Goal: Task Accomplishment & Management: Complete application form

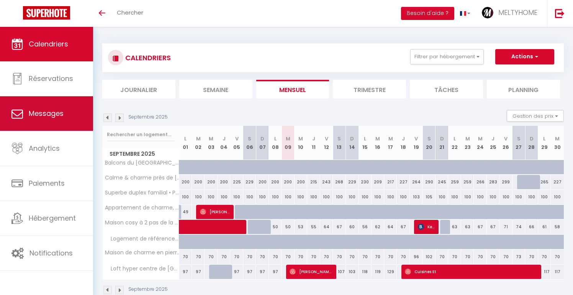
click at [57, 123] on link "Messages" at bounding box center [46, 113] width 93 height 34
select select "message"
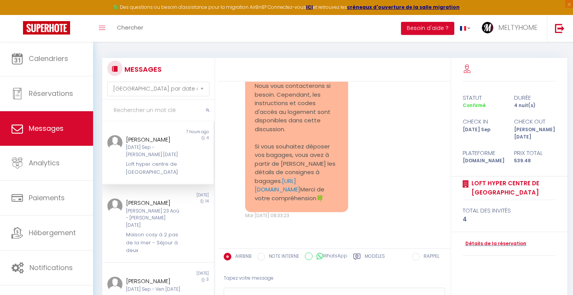
scroll to position [1200, 0]
click at [290, 192] on link "[URL][DOMAIN_NAME]" at bounding box center [278, 183] width 46 height 17
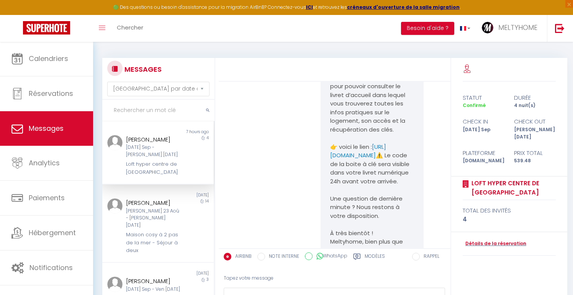
scroll to position [690, 0]
click at [345, 160] on link "[URL][DOMAIN_NAME]" at bounding box center [358, 151] width 56 height 17
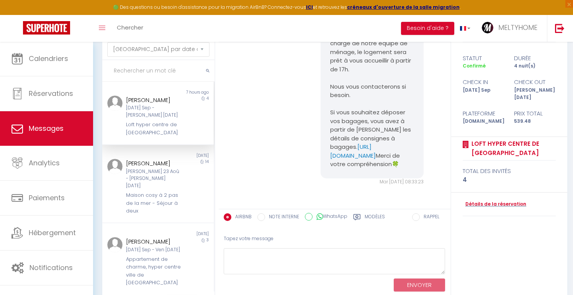
scroll to position [1472, 0]
click at [182, 191] on div "[PERSON_NAME] [PERSON_NAME] 23 Aoû - [PERSON_NAME] [DATE] Maison cosy à 2 pas d…" at bounding box center [153, 187] width 65 height 56
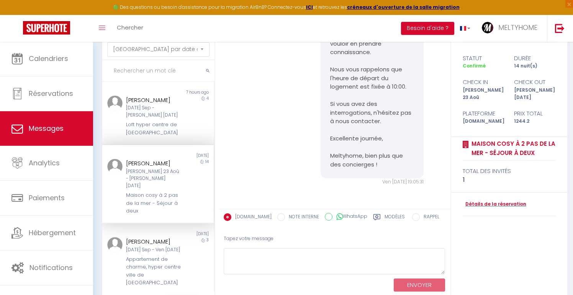
scroll to position [1146, 0]
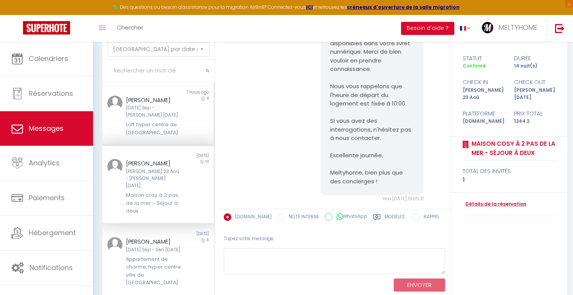
click at [136, 124] on div "Loft hyper centre de [GEOGRAPHIC_DATA]" at bounding box center [153, 129] width 55 height 16
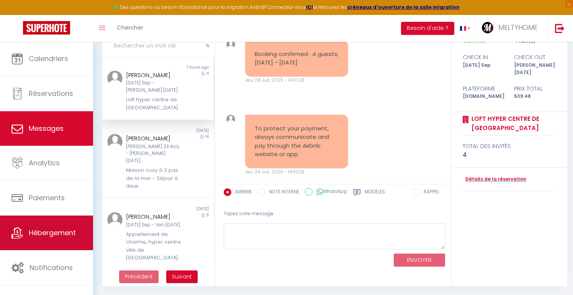
click at [46, 231] on span "Hébergement" at bounding box center [52, 233] width 47 height 10
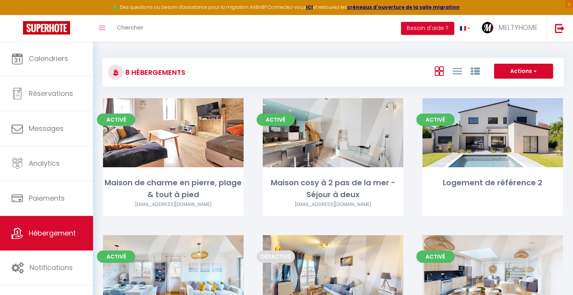
click at [531, 76] on button "Actions" at bounding box center [523, 71] width 59 height 15
click at [508, 87] on li "Créer un Hébergement" at bounding box center [518, 86] width 70 height 8
select select "3"
select select "2"
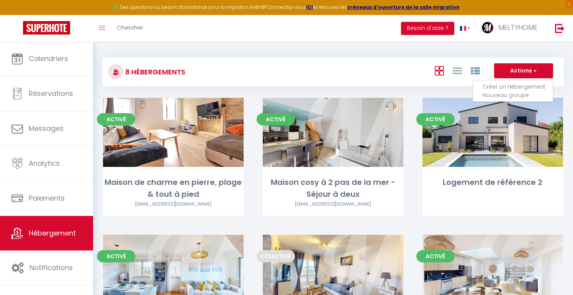
select select "1"
select select
select select "28"
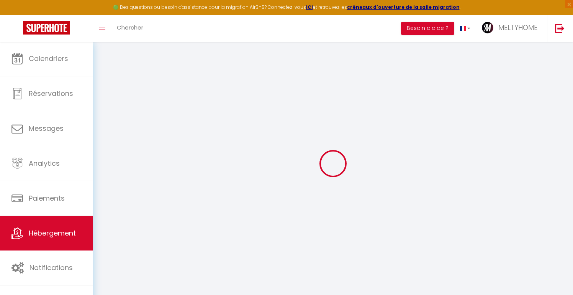
select select
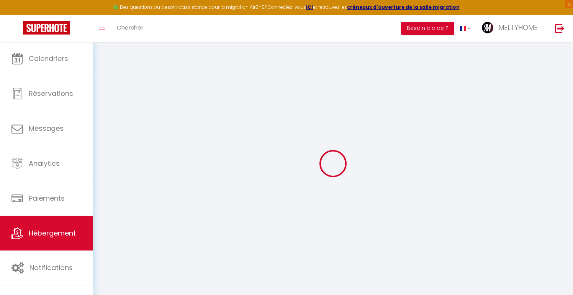
select select
checkbox input "false"
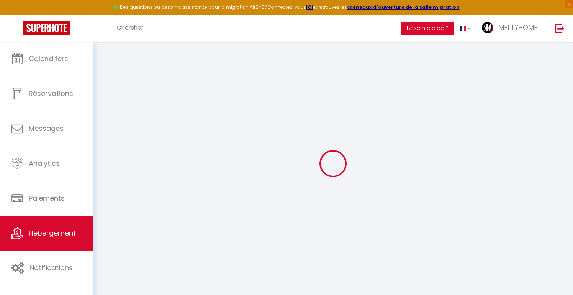
select select
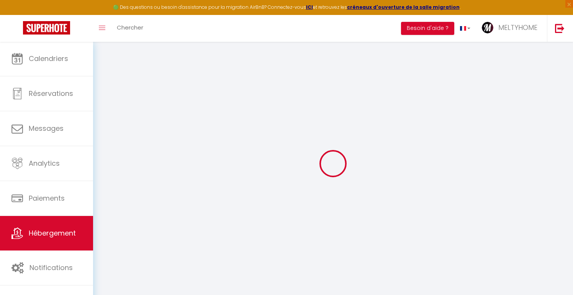
select select
checkbox input "false"
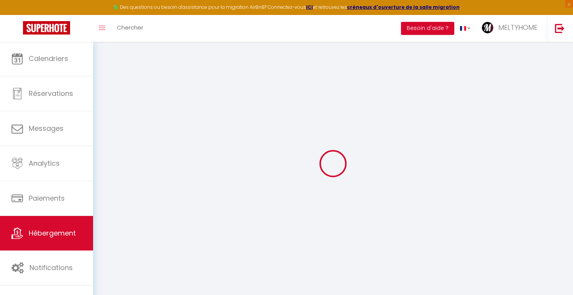
checkbox input "false"
select select
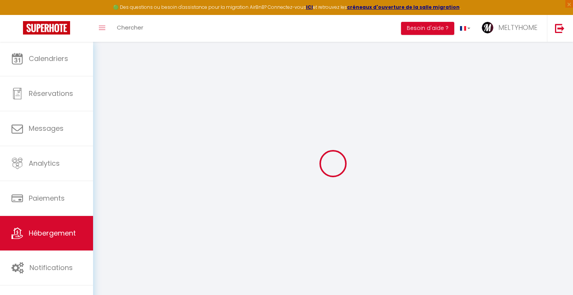
select select
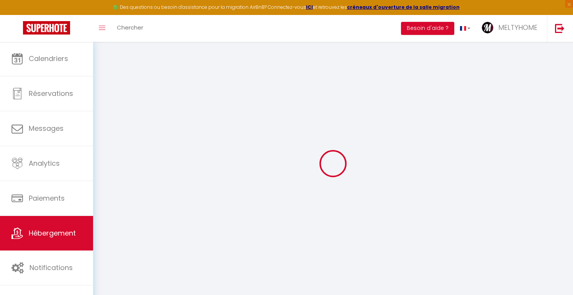
checkbox input "false"
select select
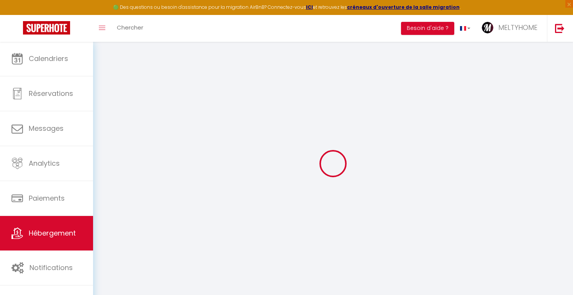
select select
checkbox input "false"
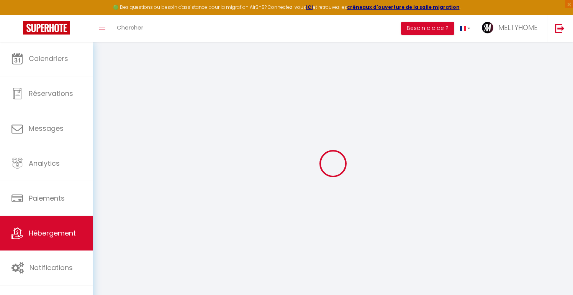
checkbox input "false"
select select
select select "15:00"
select select "23:45"
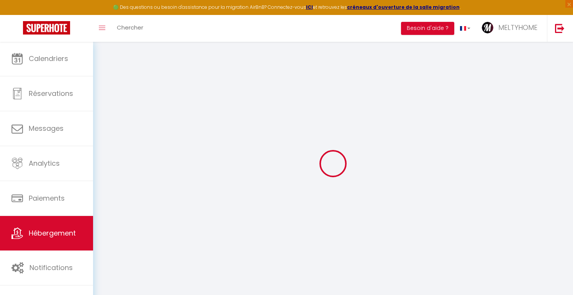
select select "11:00"
select select "30"
select select "120"
select select
checkbox input "false"
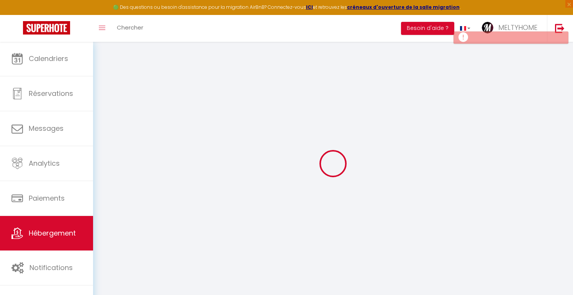
checkbox input "false"
select select
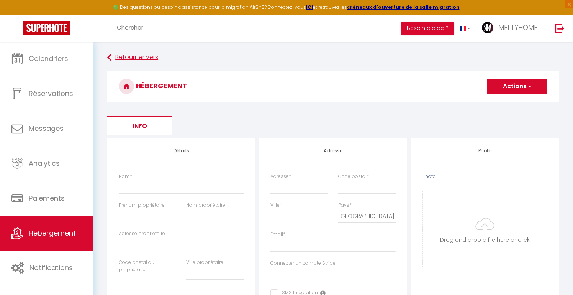
click at [121, 59] on link "Retourner vers" at bounding box center [333, 58] width 452 height 14
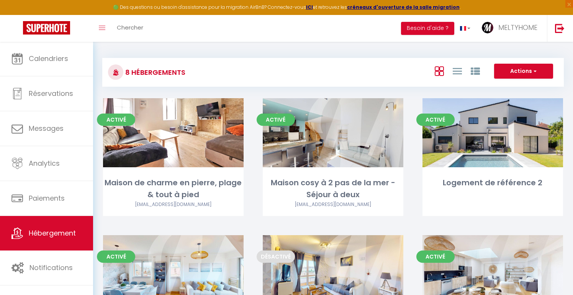
scroll to position [5, 0]
